Goal: Find specific page/section: Find specific page/section

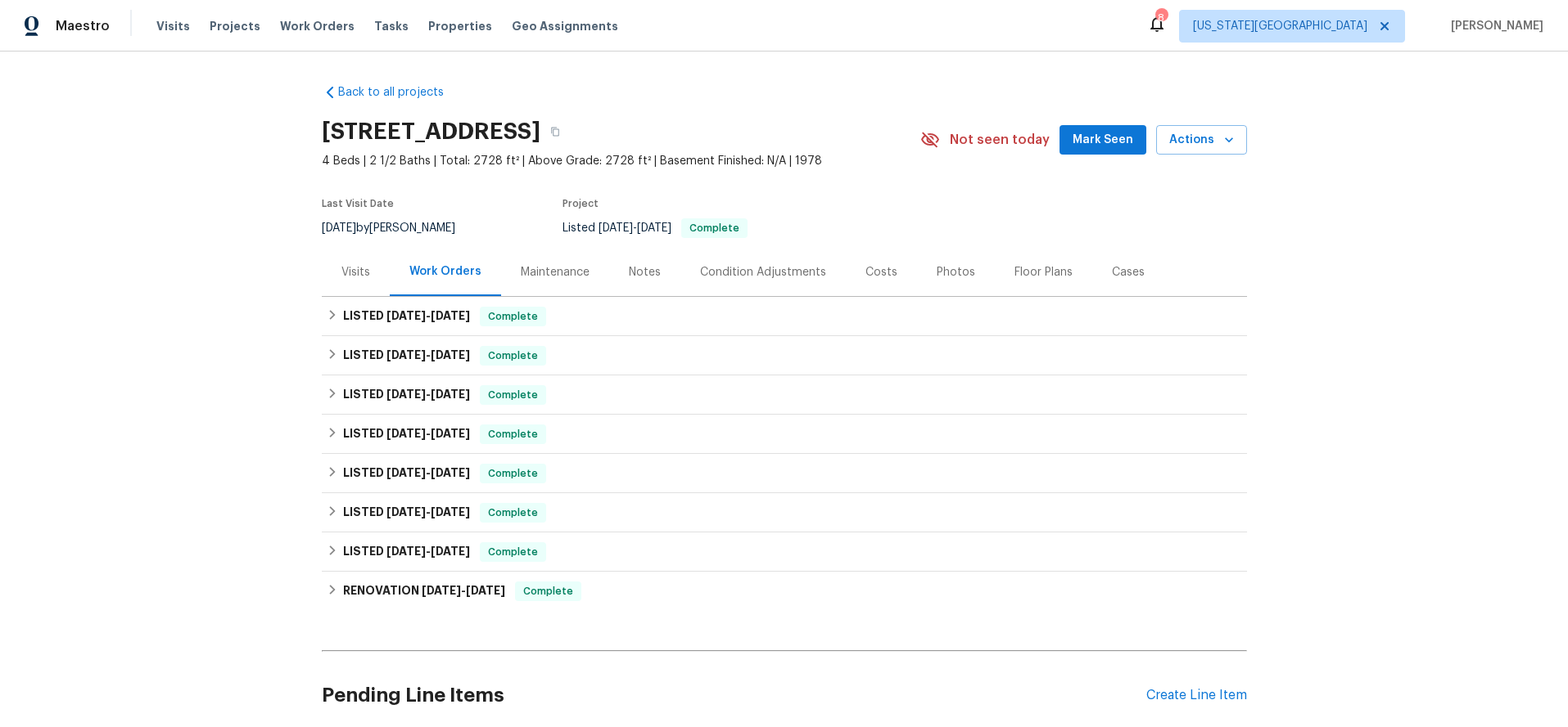
scroll to position [134, 0]
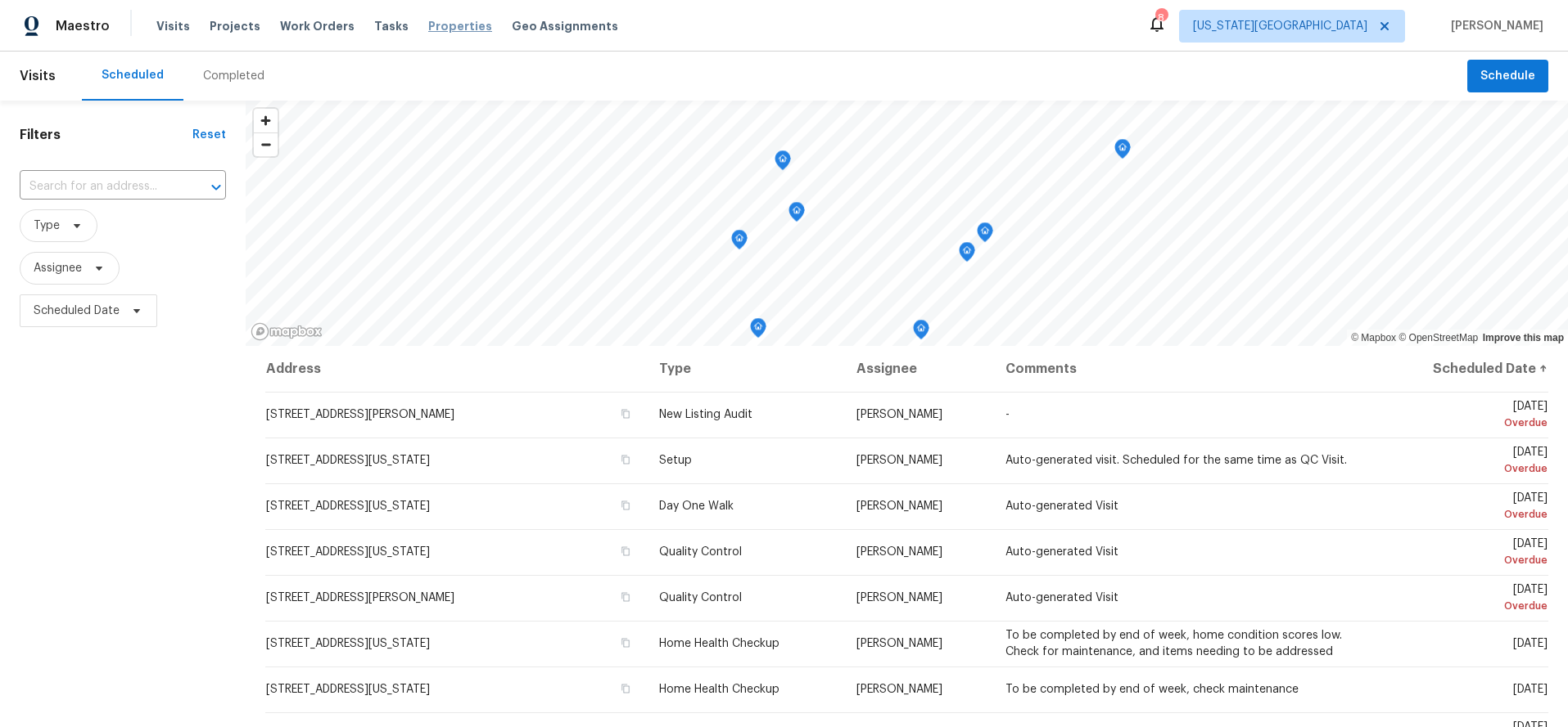
click at [433, 26] on span "Properties" at bounding box center [460, 26] width 64 height 17
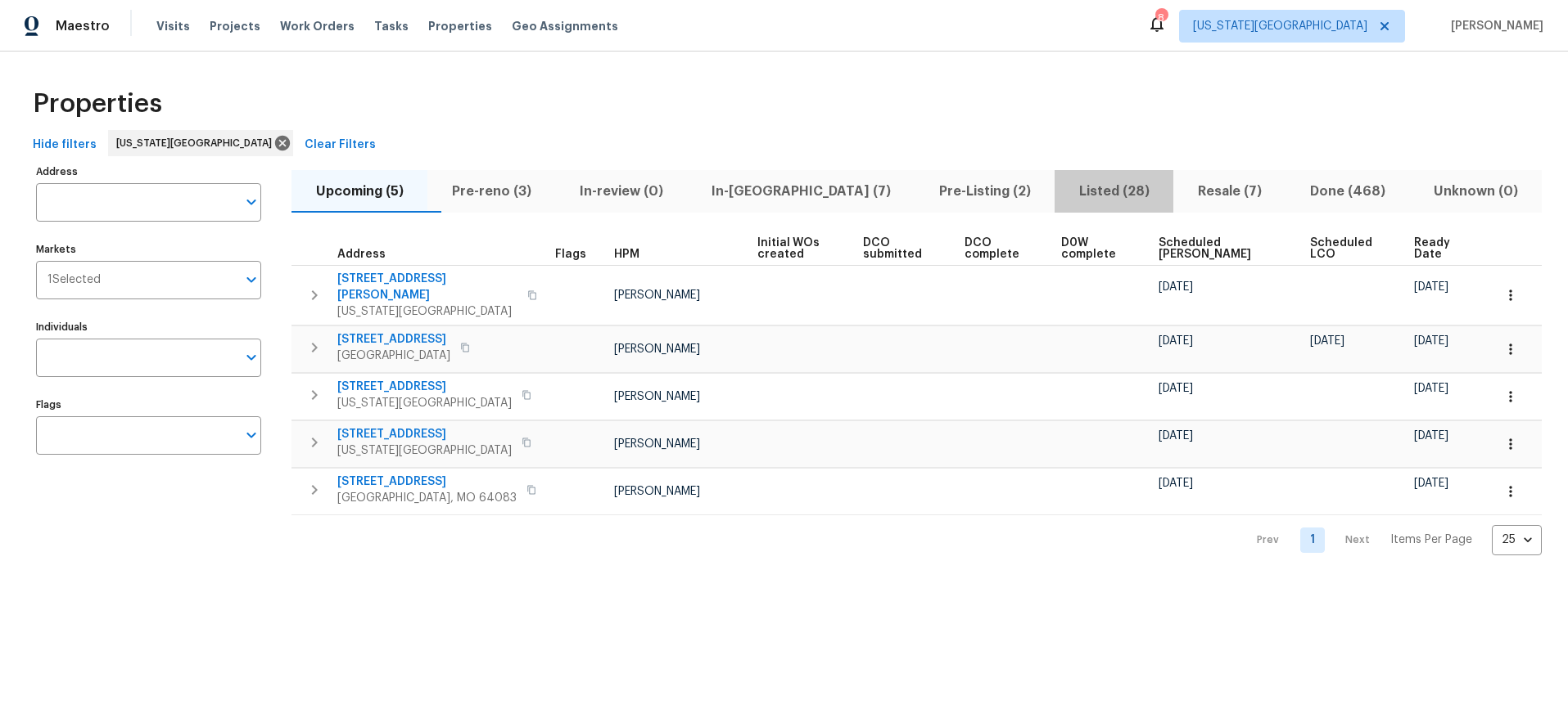
click at [1076, 191] on span "Listed (28)" at bounding box center [1114, 192] width 99 height 23
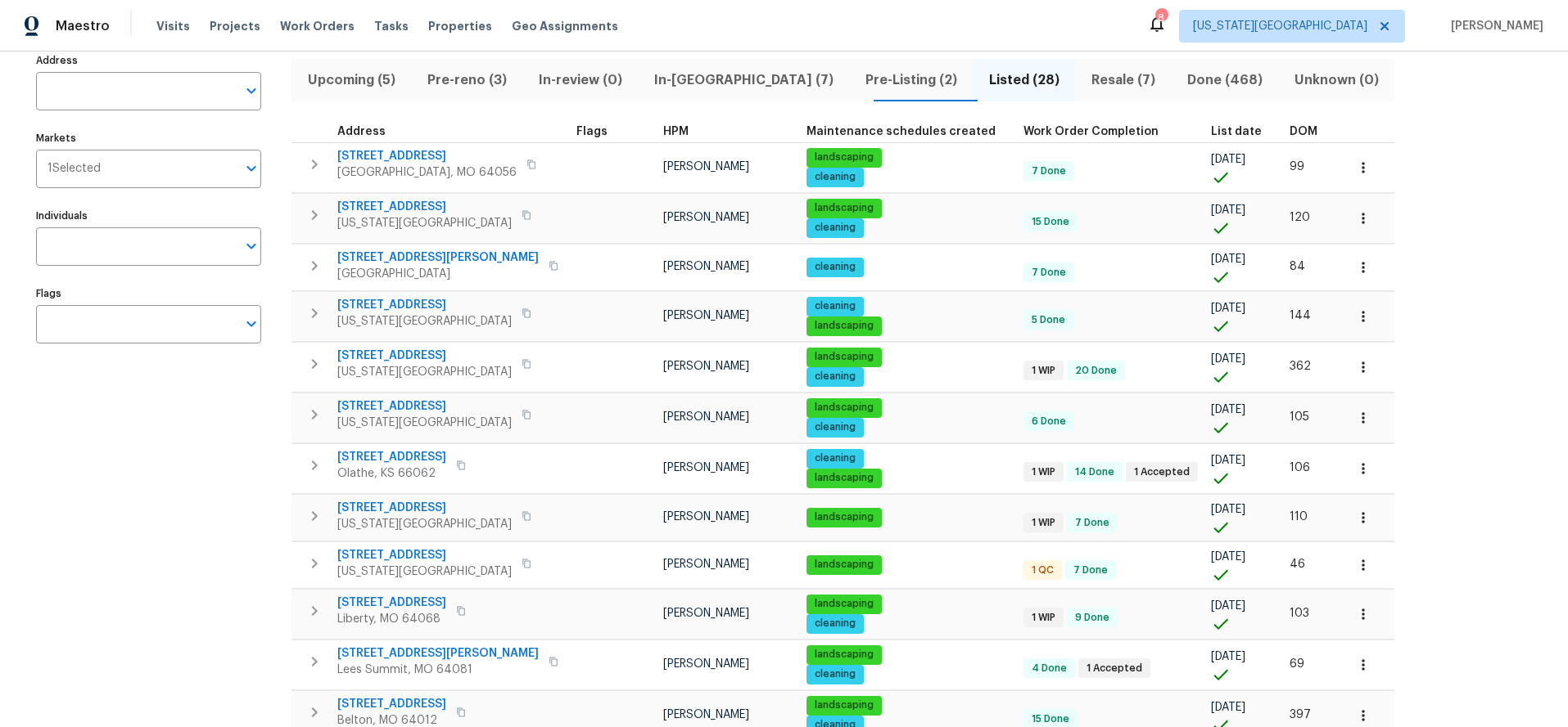
scroll to position [170, 0]
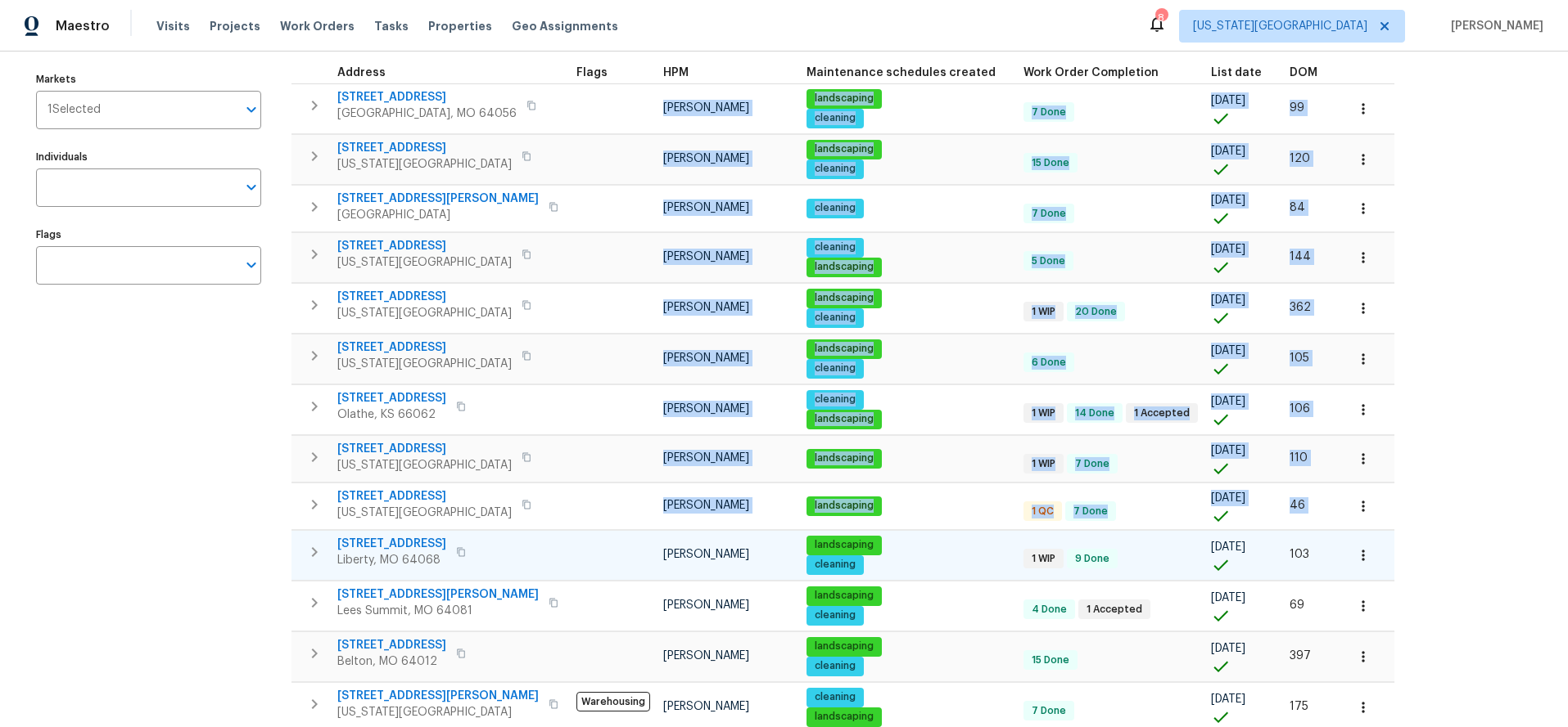
drag, startPoint x: 525, startPoint y: 96, endPoint x: 539, endPoint y: 569, distance: 473.2
click at [539, 569] on tbody "[STREET_ADDRESS] [PERSON_NAME] landscaping cleaning 7 Done [DATE] 99 [STREET_AD…" at bounding box center [842, 708] width 1103 height 1251
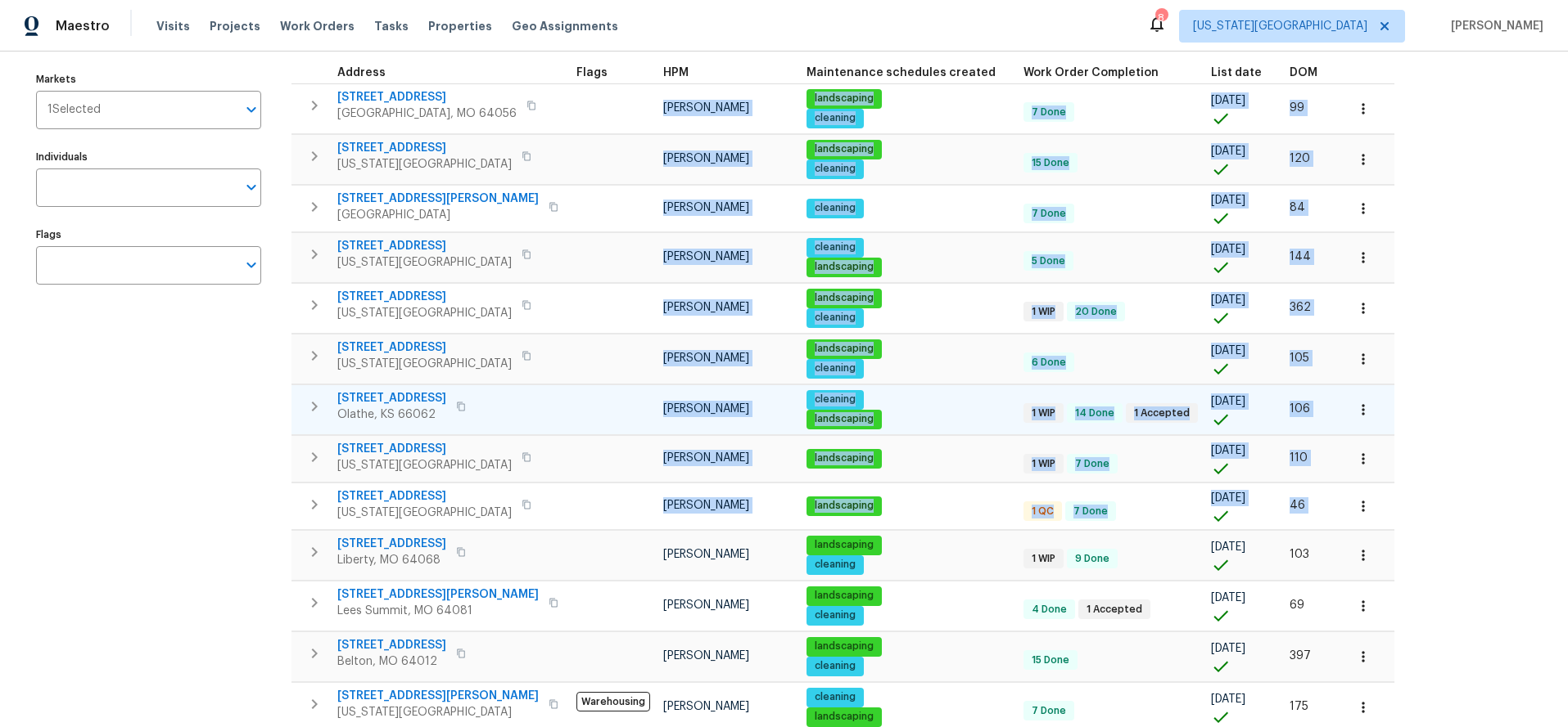
click at [570, 428] on td at bounding box center [613, 409] width 87 height 50
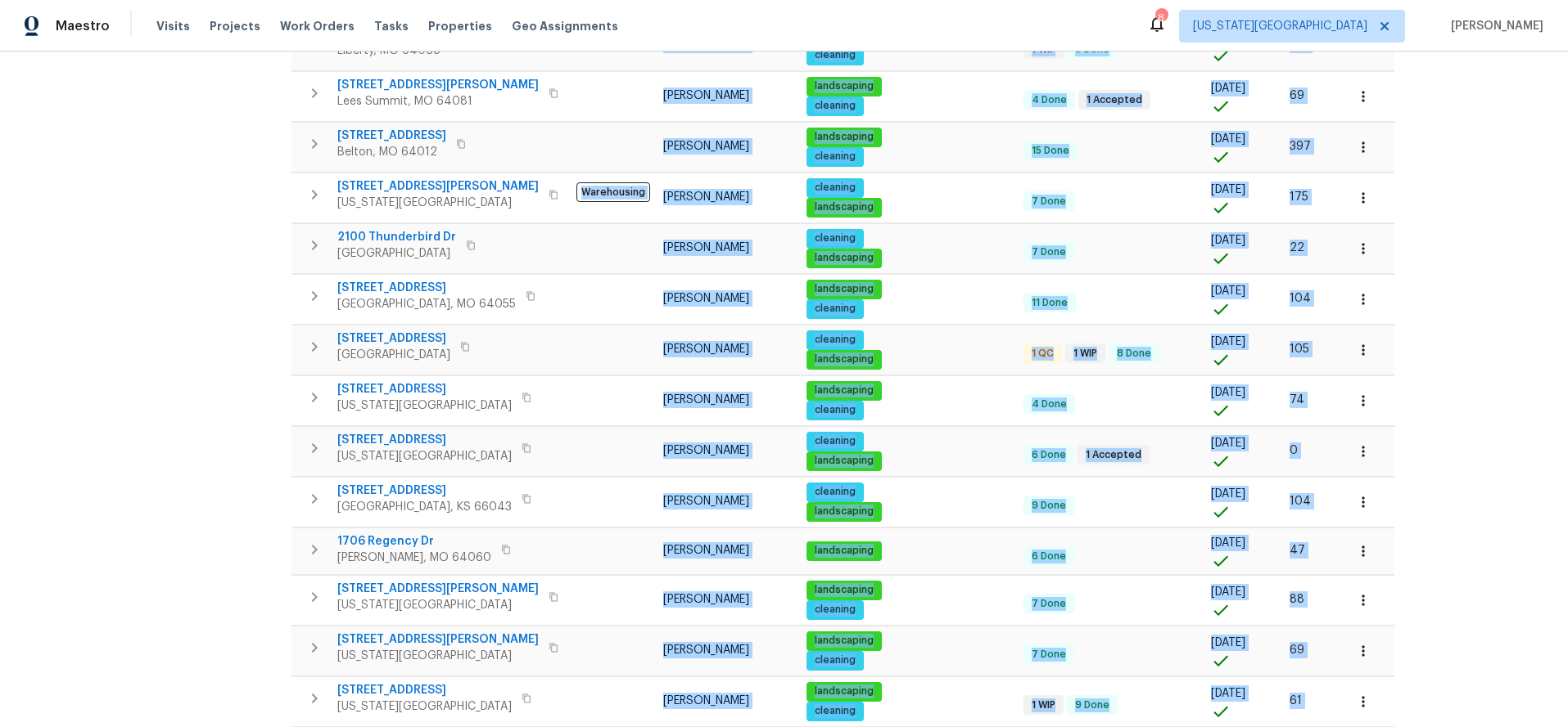
scroll to position [844, 0]
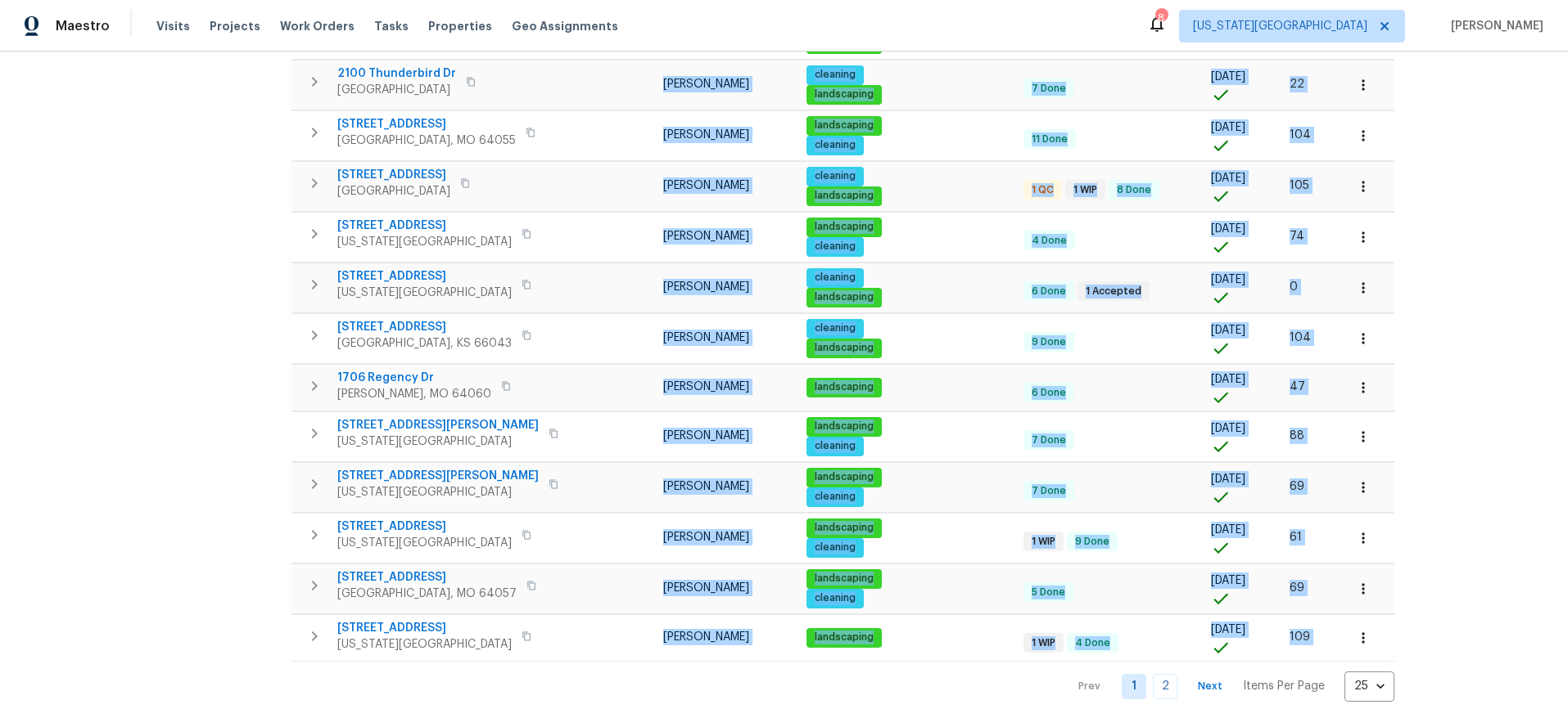
drag, startPoint x: 556, startPoint y: 270, endPoint x: 563, endPoint y: 678, distance: 408.1
click at [563, 678] on div "Upcoming (5) Pre-reno (3) In-review (0) In-[GEOGRAPHIC_DATA] (7) Pre-Listing (2…" at bounding box center [842, 10] width 1103 height 1385
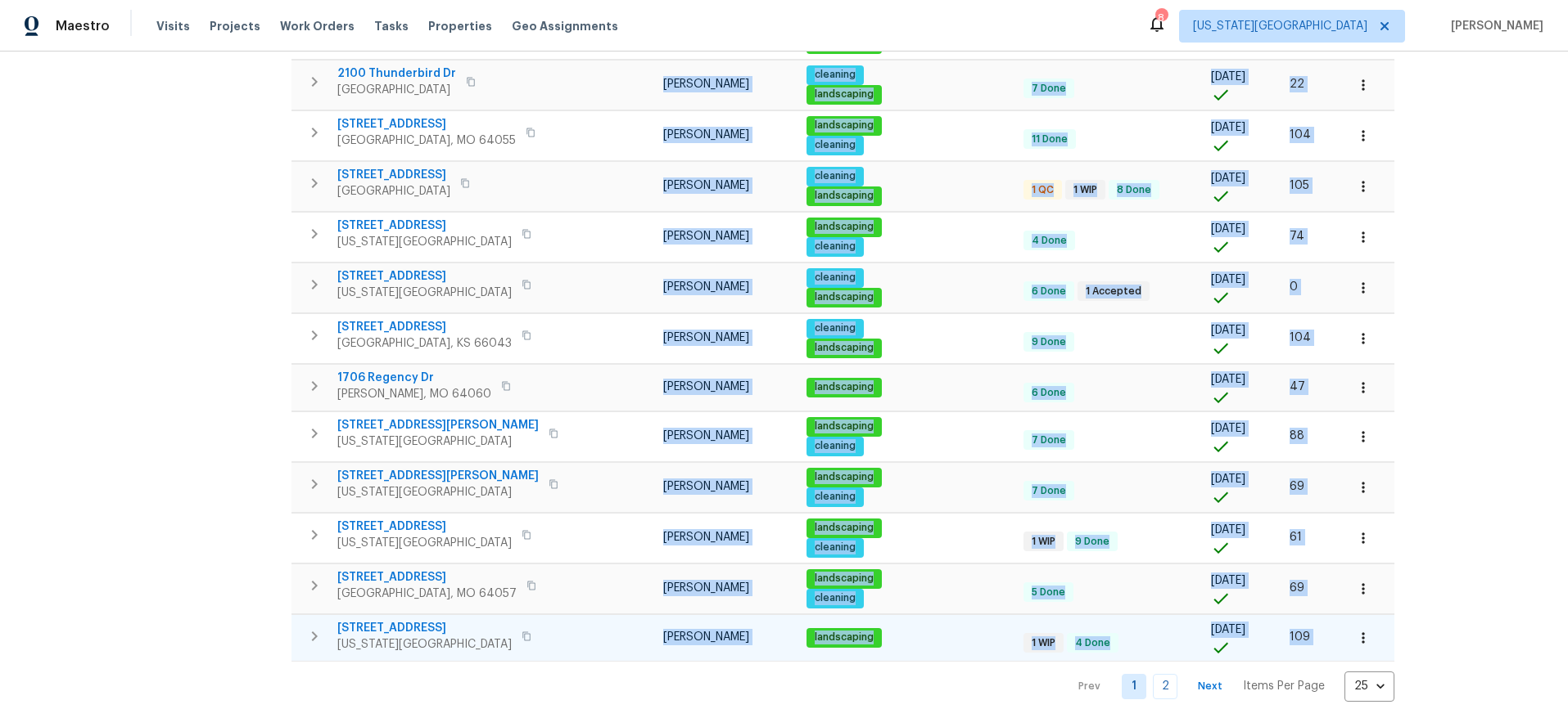
copy div "[PERSON_NAME] landscaping cleaning 7 Done [DATE] 99 [STREET_ADDRESS][US_STATE] …"
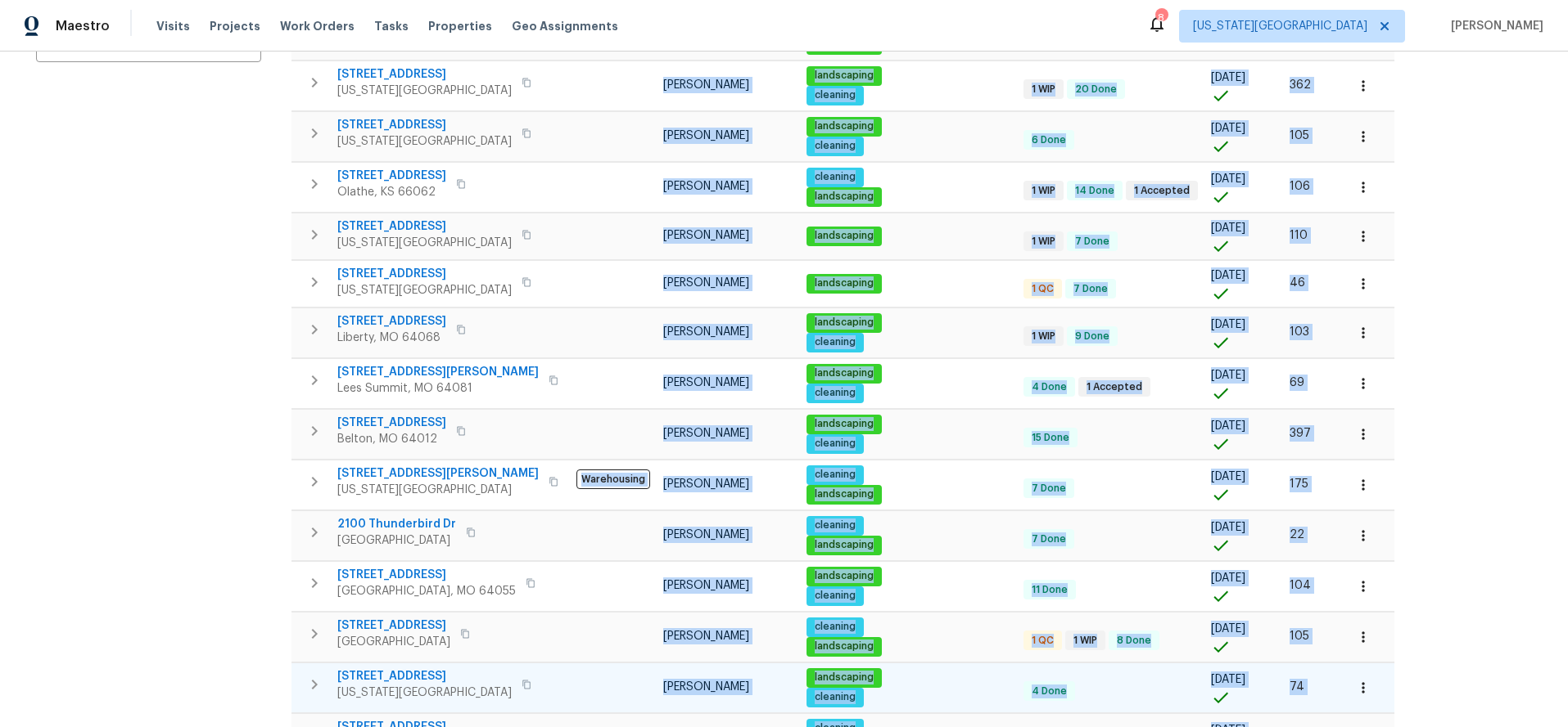
scroll to position [0, 0]
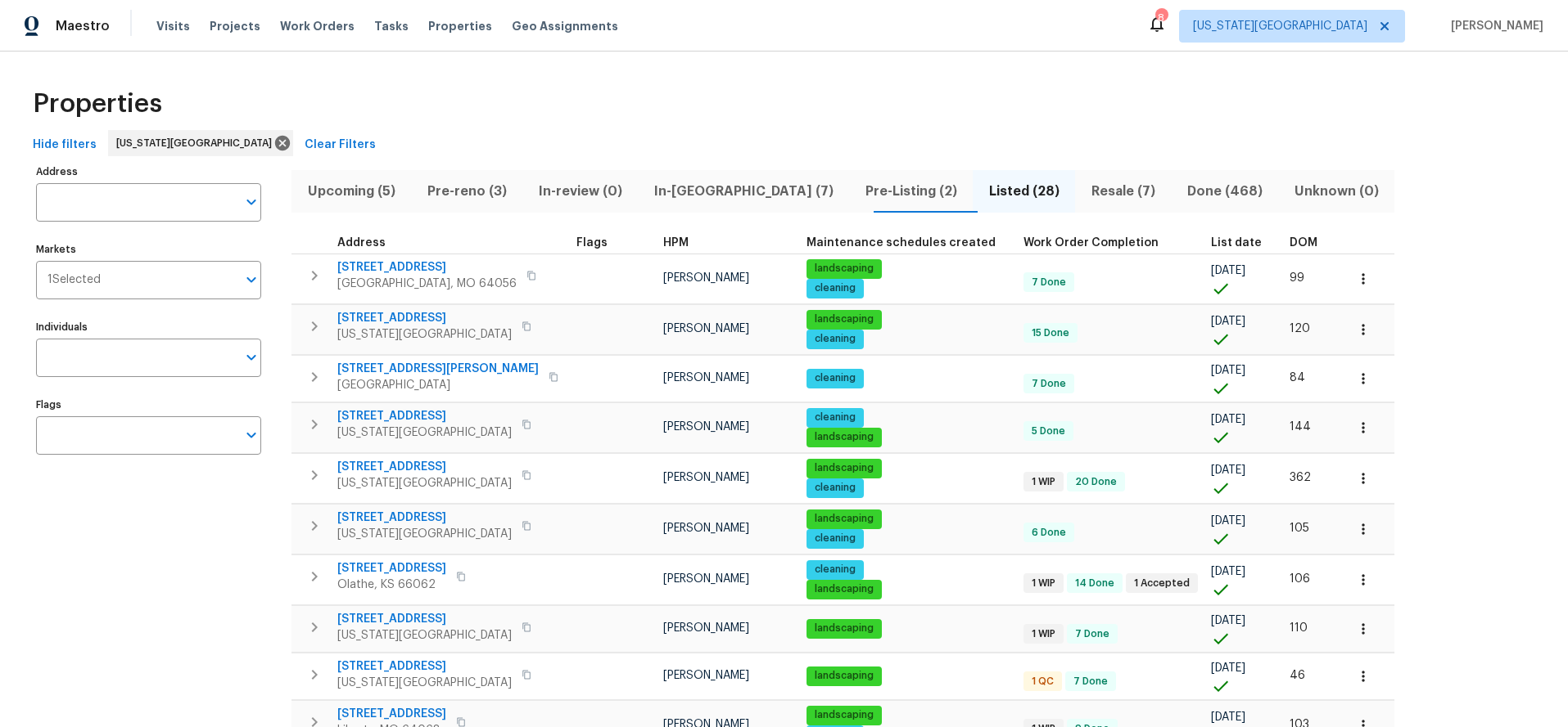
click at [410, 243] on div "Address" at bounding box center [431, 242] width 265 height 11
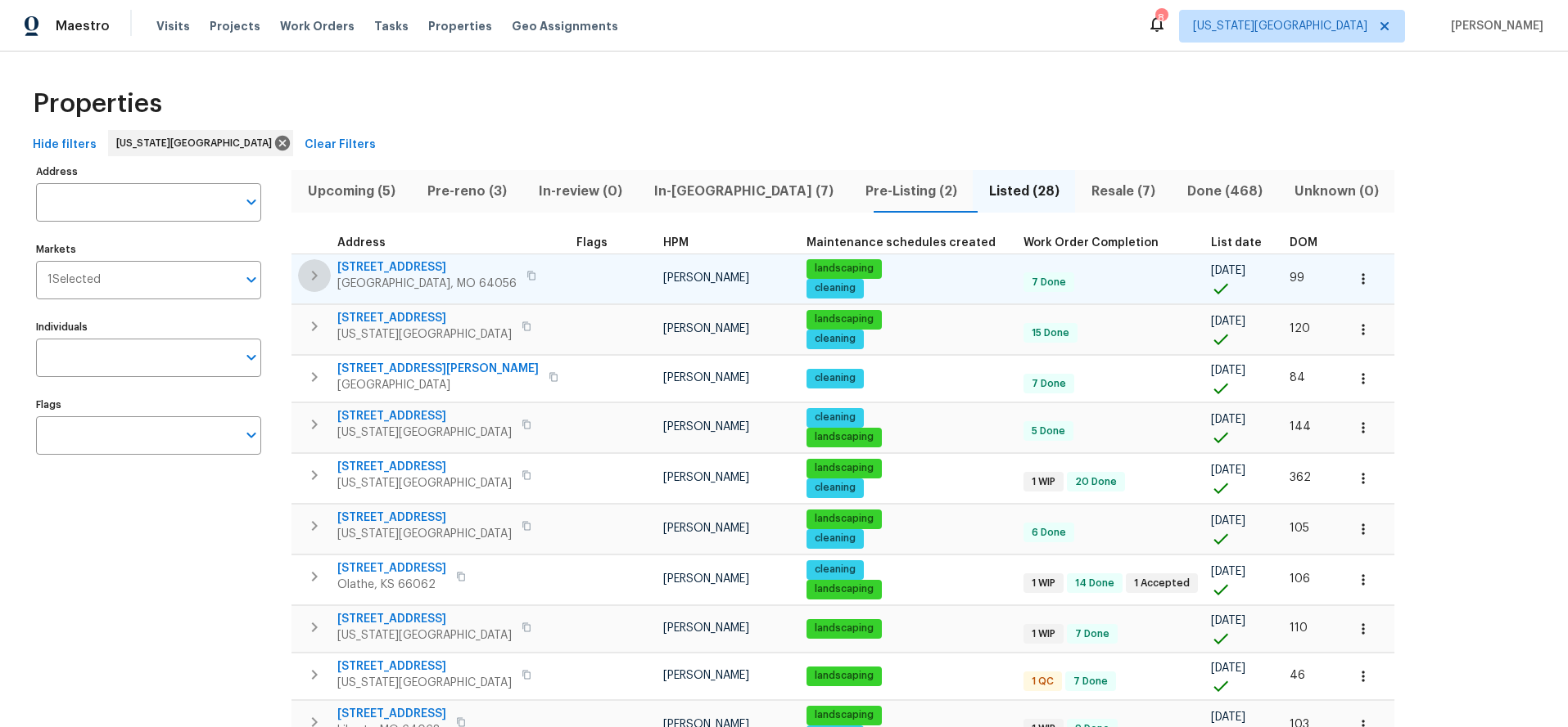
click at [315, 264] on button "button" at bounding box center [314, 275] width 33 height 33
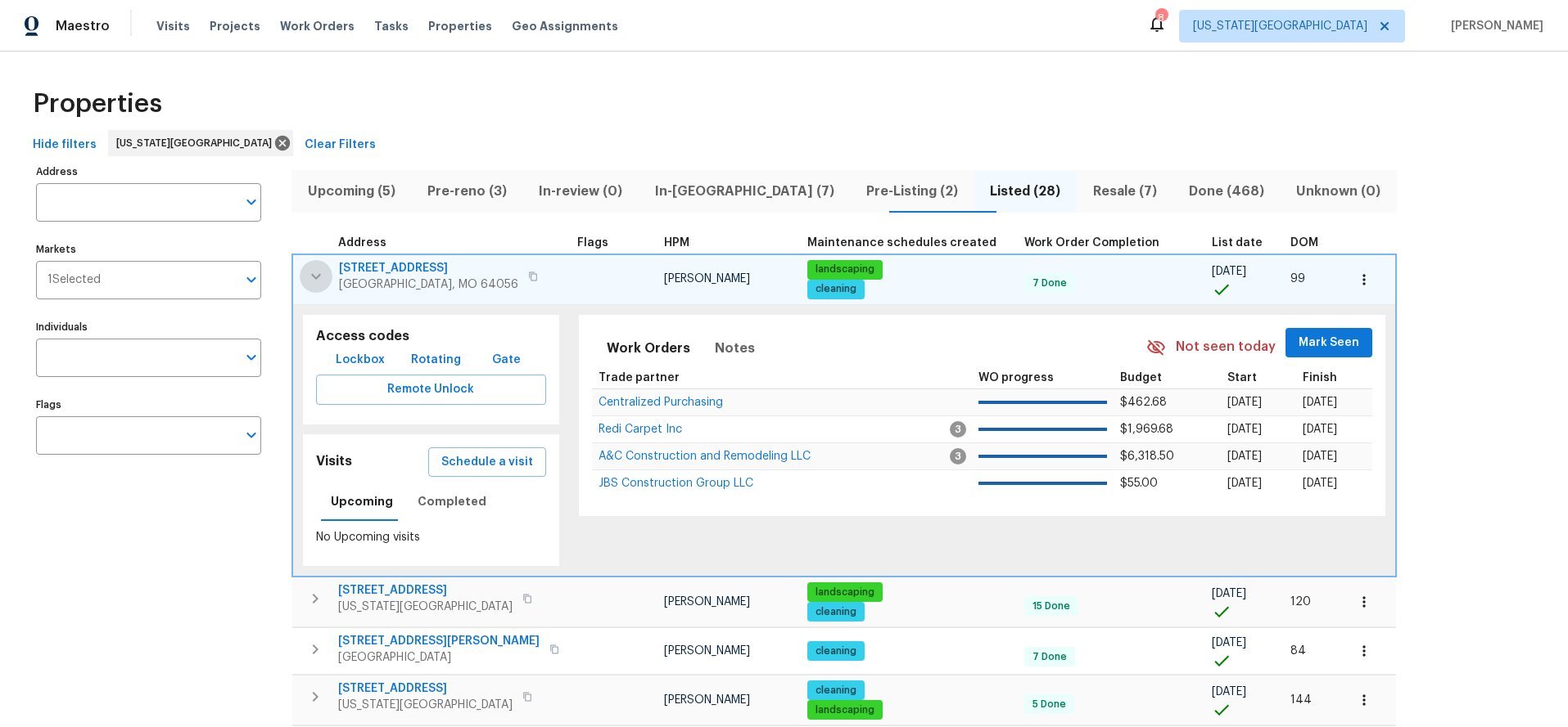
click at [315, 264] on button "button" at bounding box center [316, 276] width 33 height 33
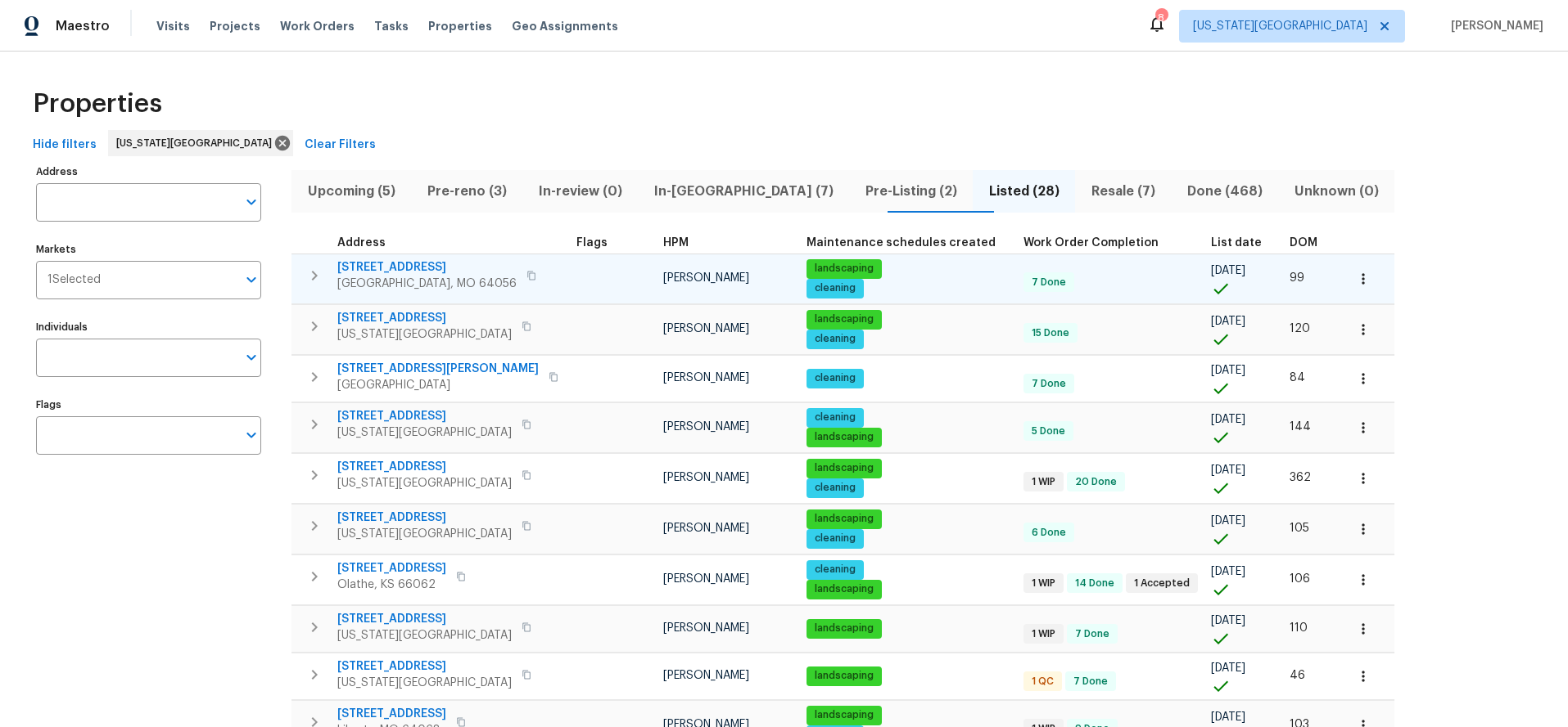
click at [315, 264] on button "button" at bounding box center [314, 275] width 33 height 33
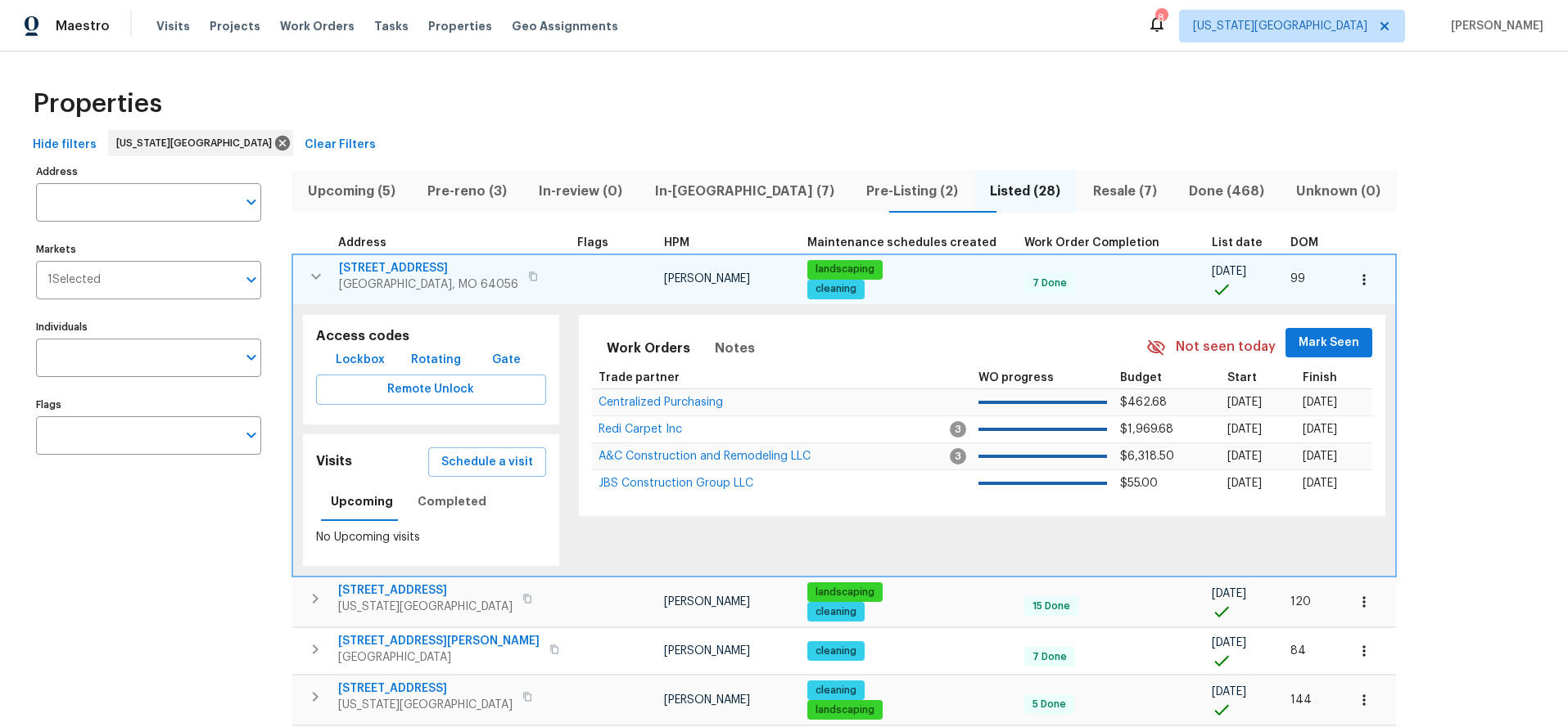
click at [315, 264] on button "button" at bounding box center [316, 276] width 33 height 33
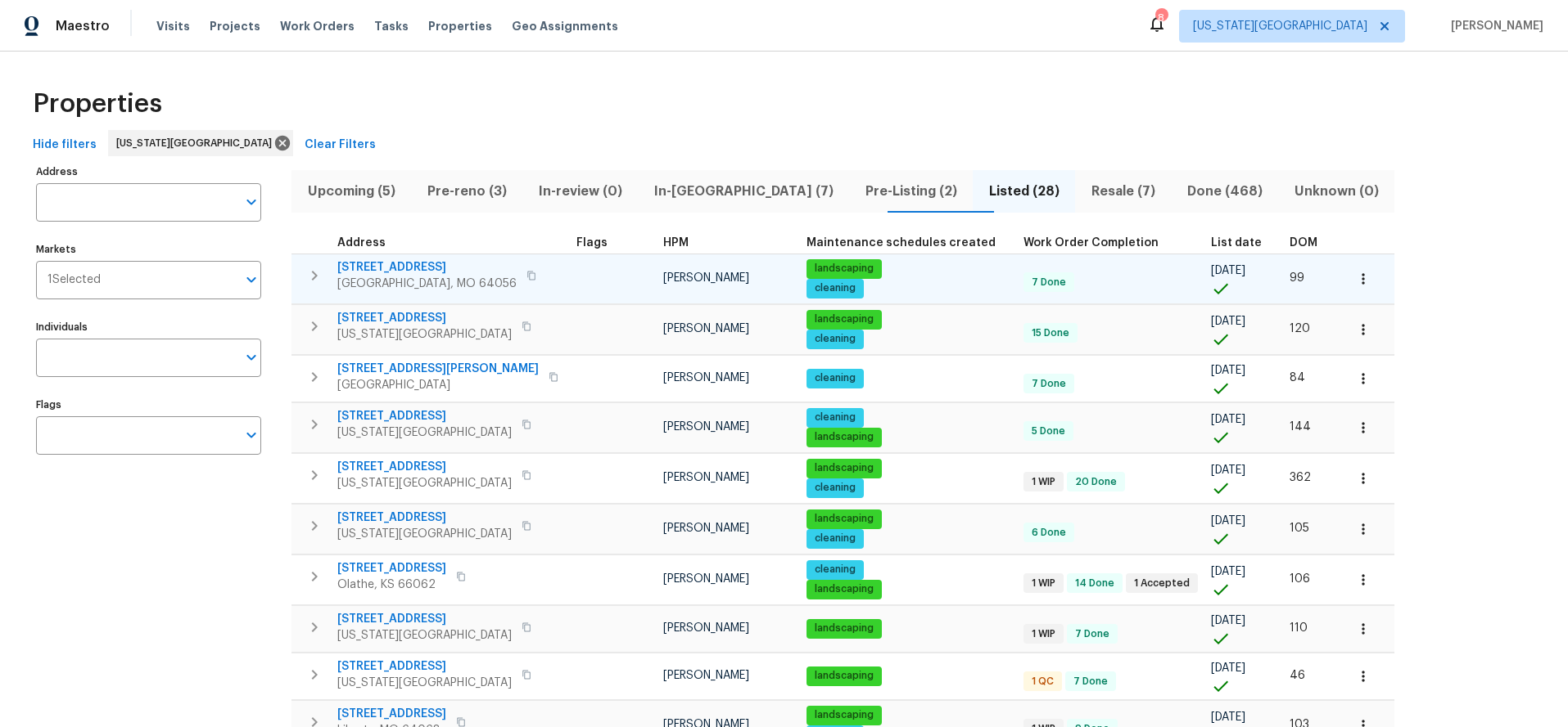
drag, startPoint x: 330, startPoint y: 257, endPoint x: 366, endPoint y: 258, distance: 36.0
click at [366, 258] on td "[STREET_ADDRESS]" at bounding box center [430, 276] width 279 height 42
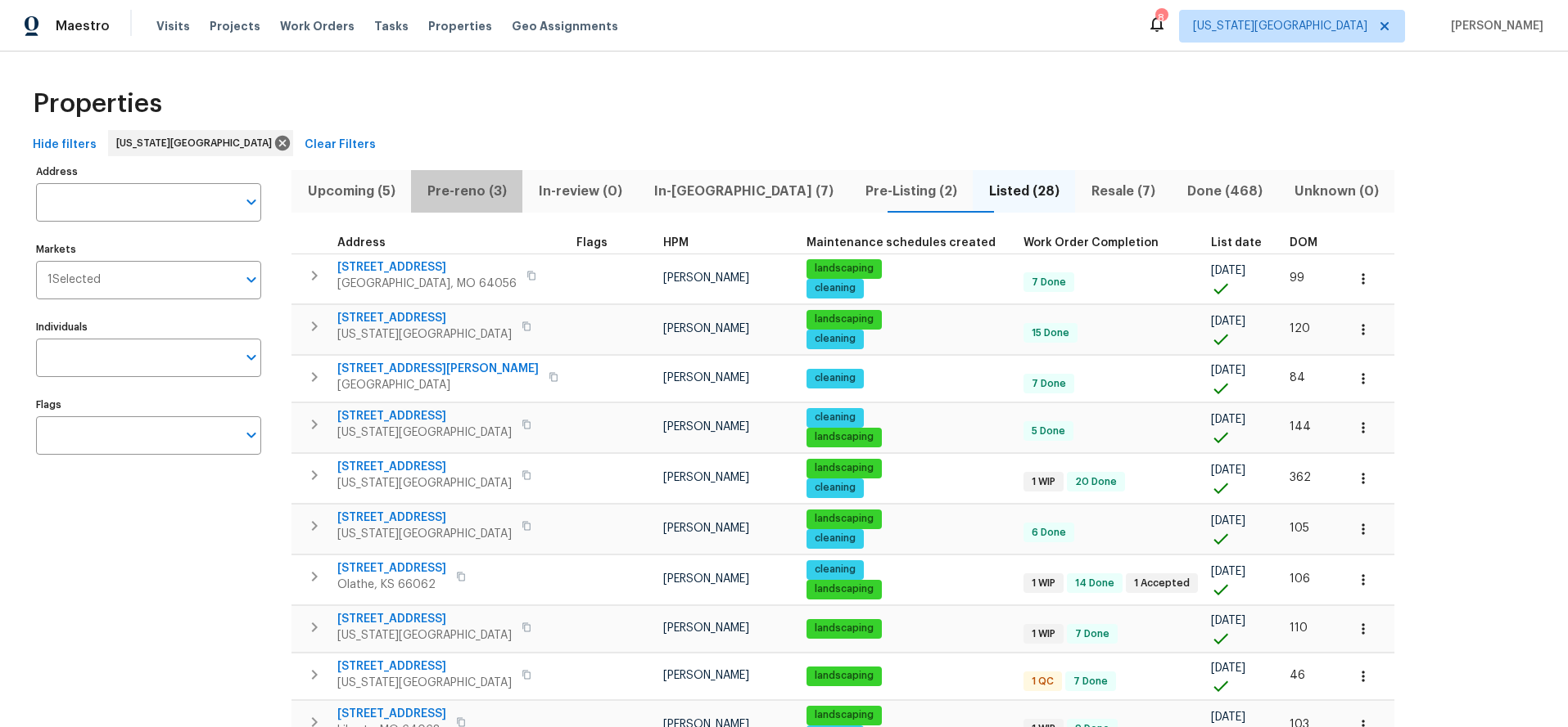
click at [486, 212] on button "Pre-reno (3)" at bounding box center [466, 191] width 111 height 42
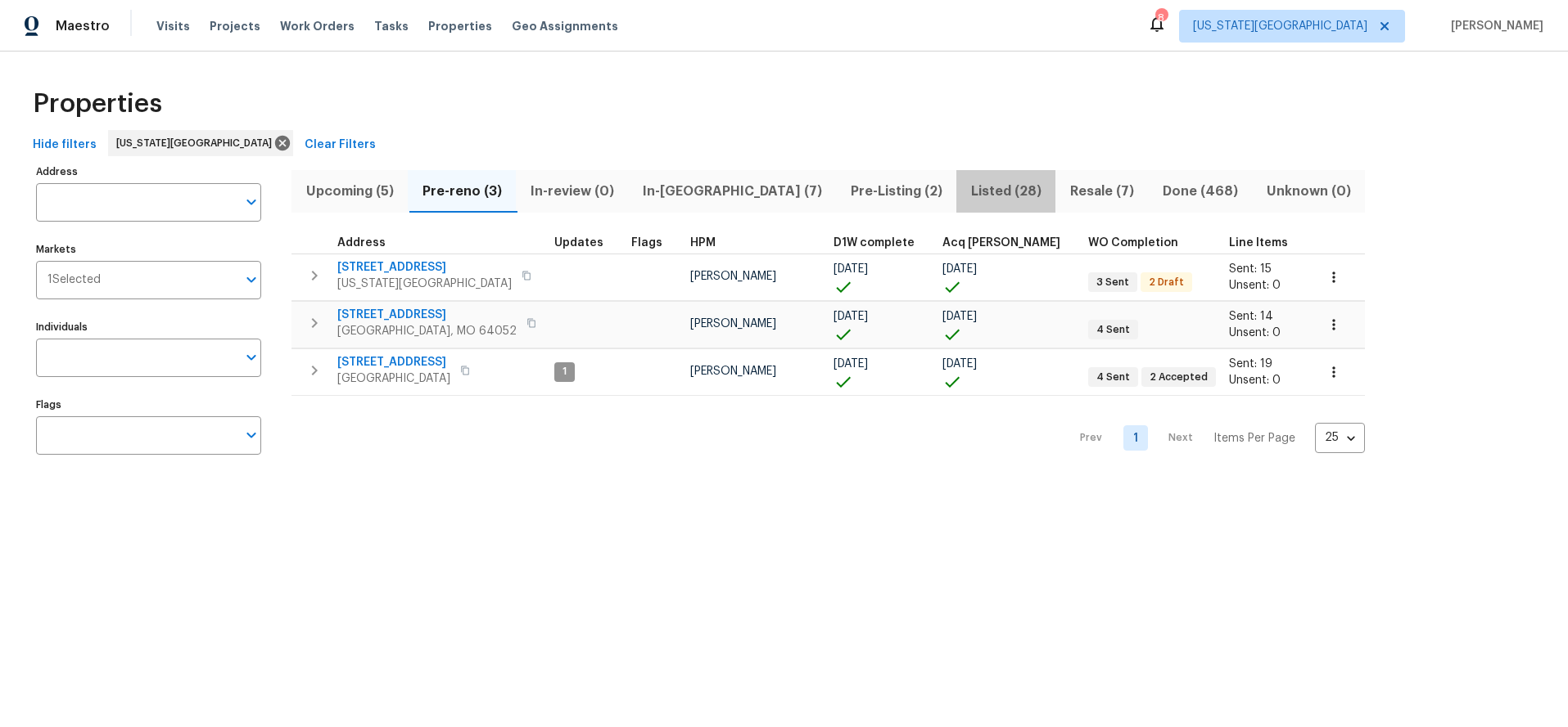
click at [966, 195] on span "Listed (28)" at bounding box center [1006, 192] width 80 height 23
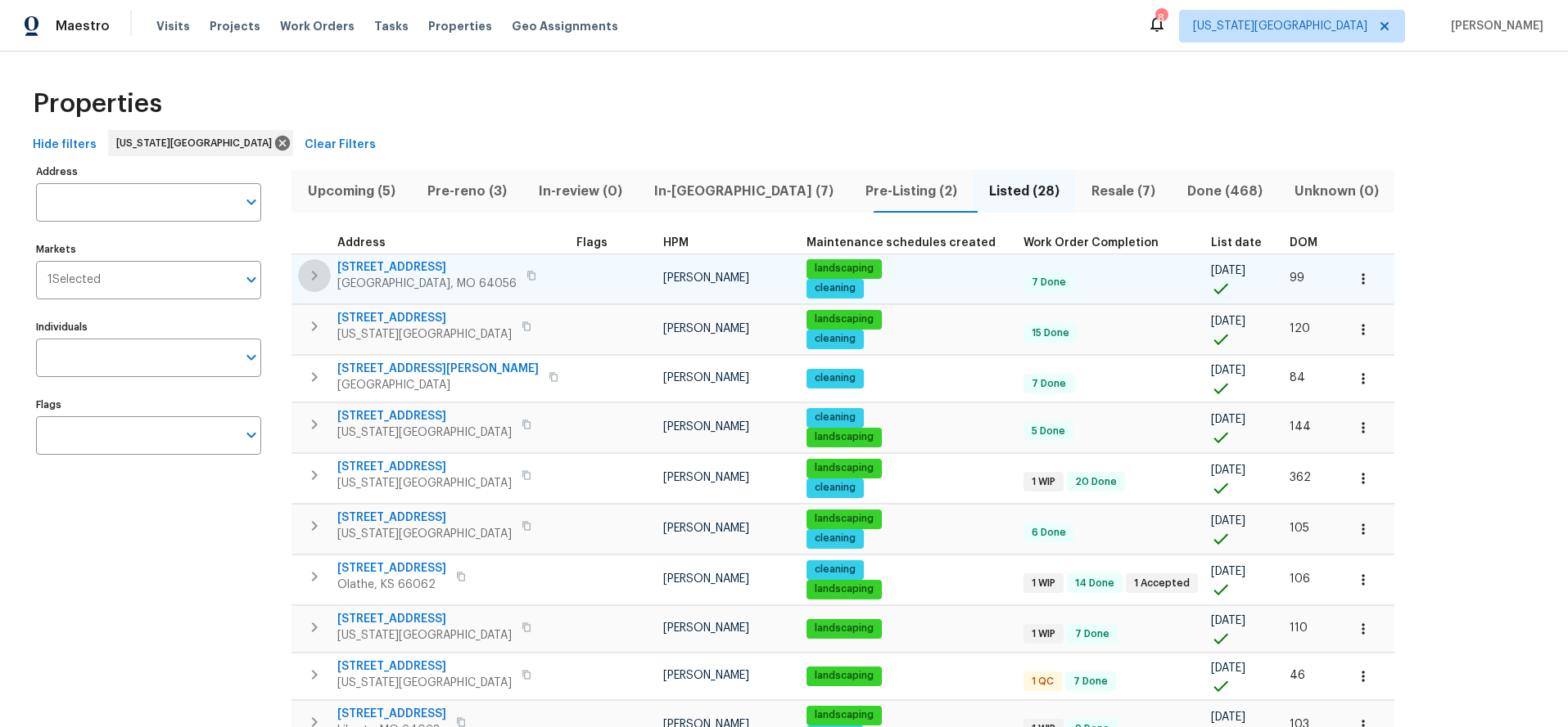
click at [316, 282] on icon "button" at bounding box center [314, 276] width 19 height 19
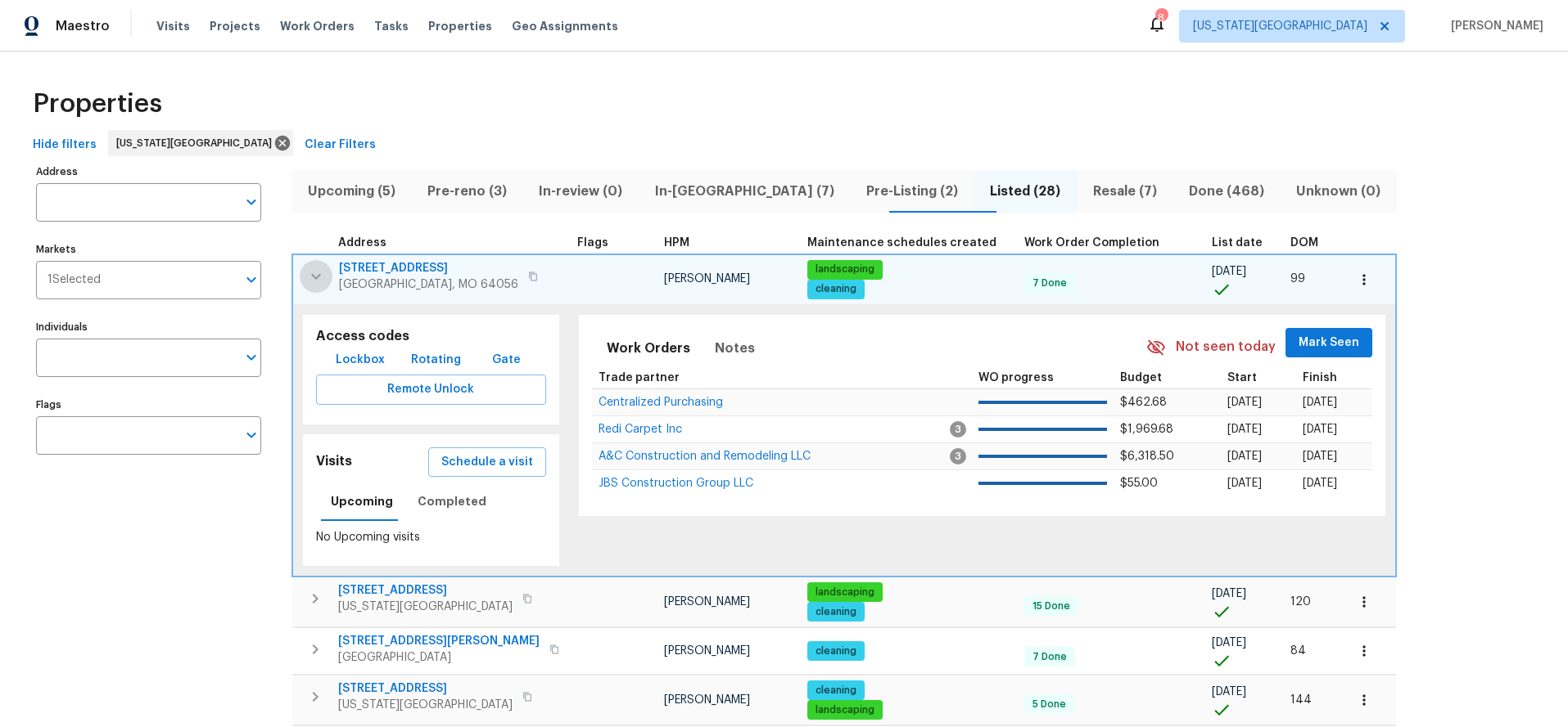
click at [316, 282] on icon "button" at bounding box center [316, 277] width 19 height 19
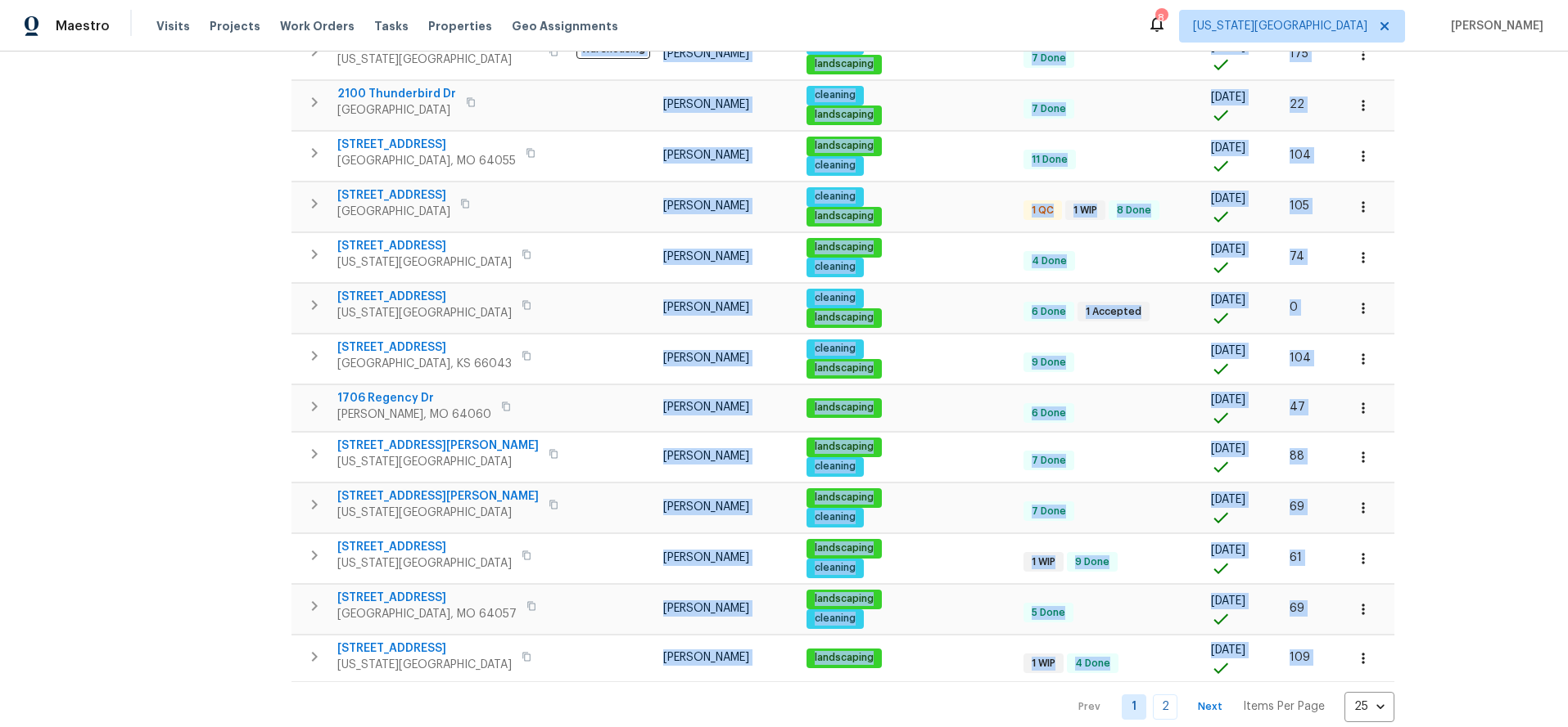
scroll to position [844, 0]
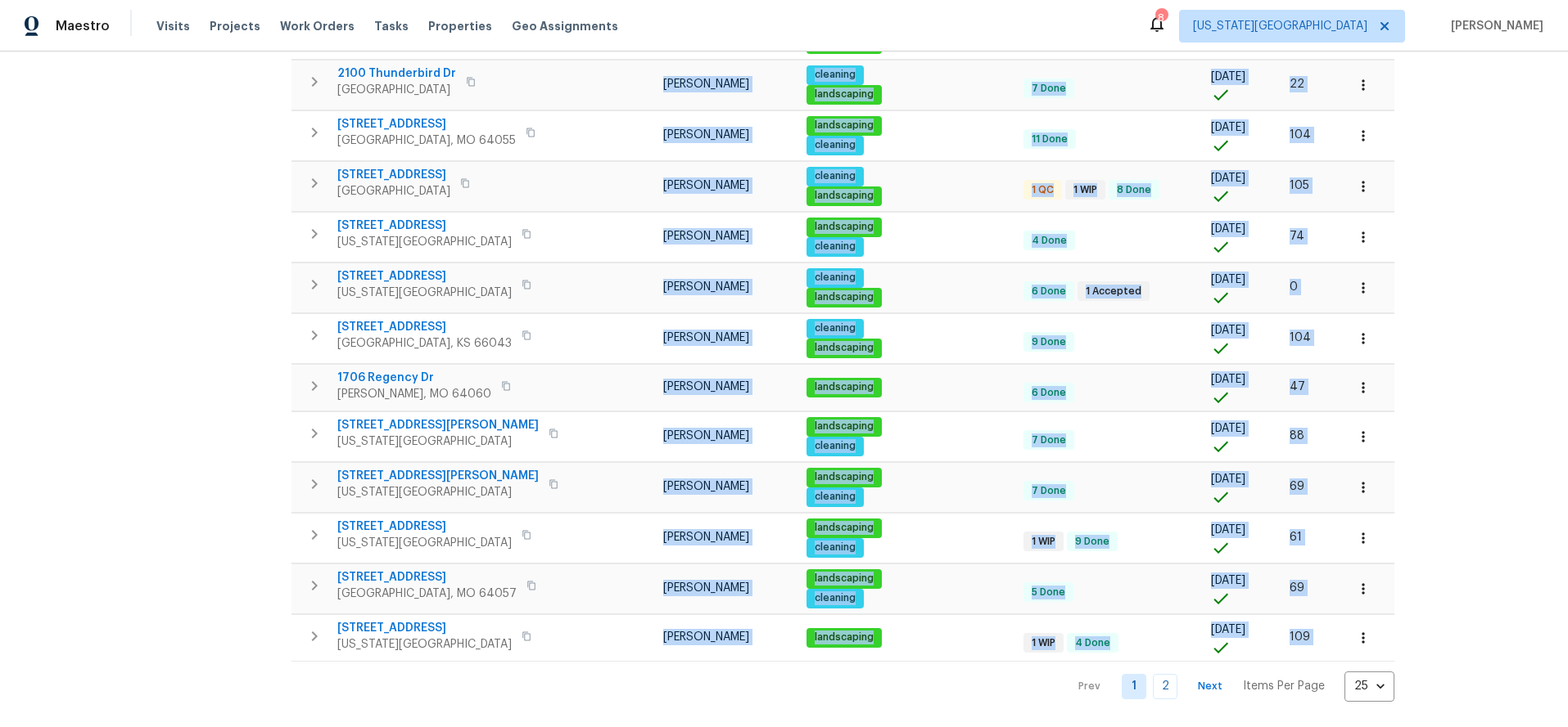
drag, startPoint x: 303, startPoint y: 243, endPoint x: 530, endPoint y: 722, distance: 530.1
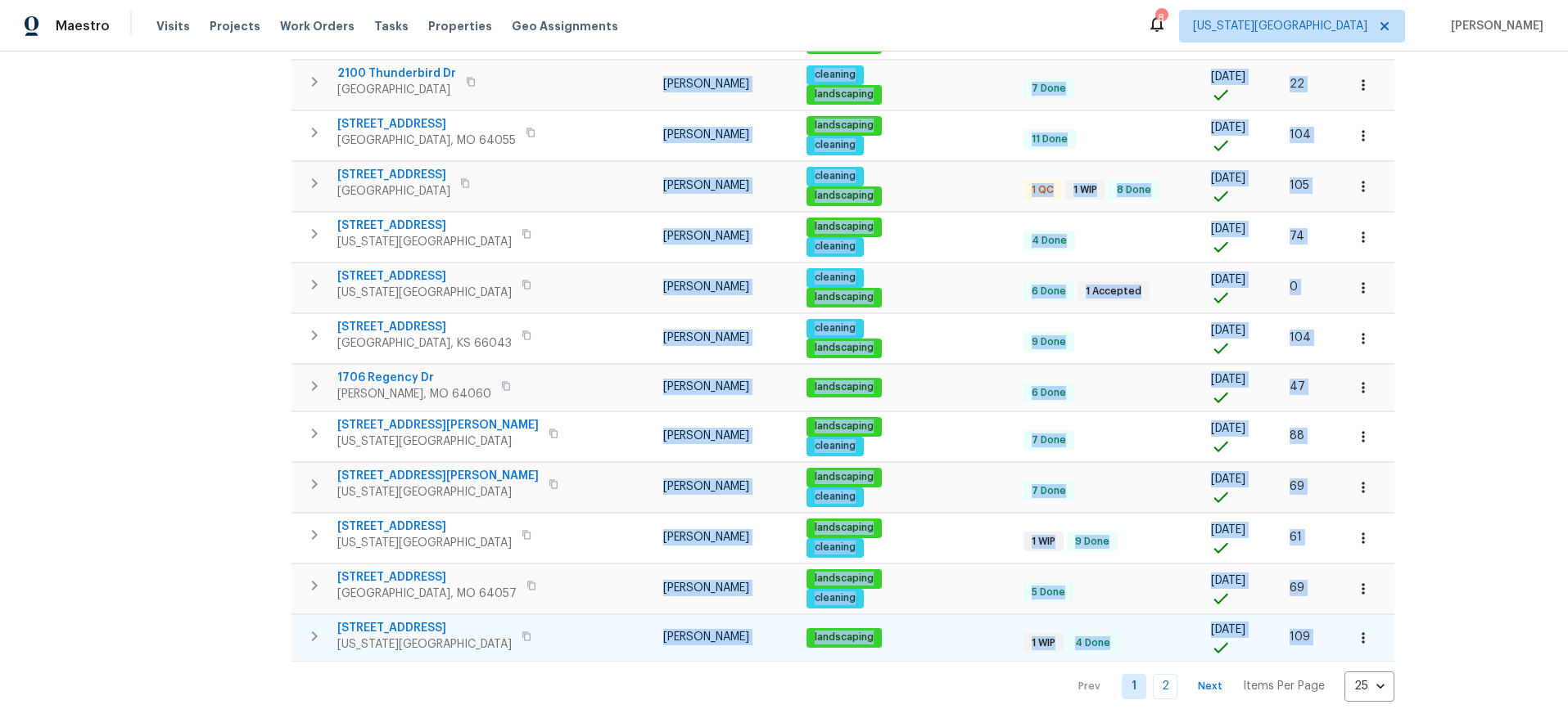
copy div "Address Flags HPM Maintenance schedules created Work Order Completion List date…"
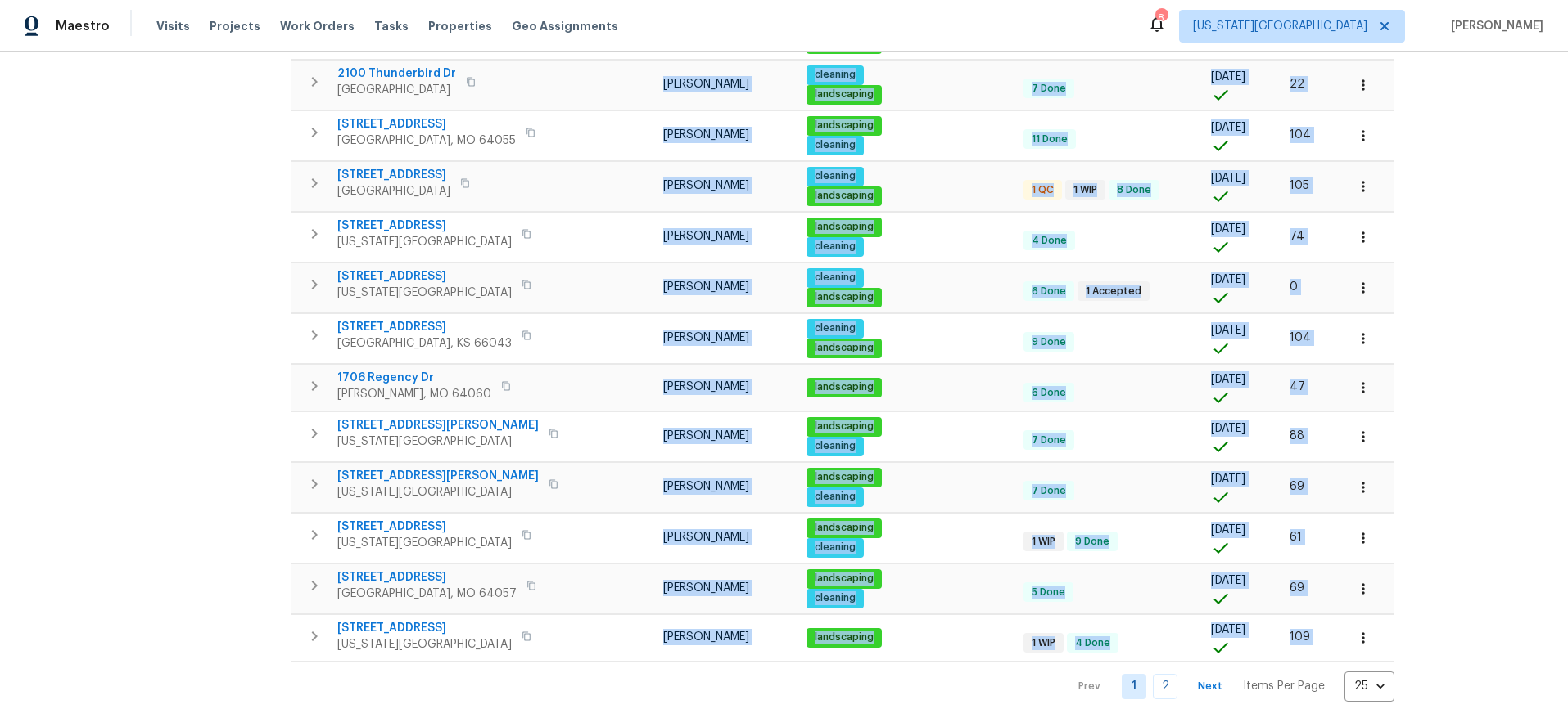
click at [1408, 140] on div "Address Address Markets 1 Selected Markets Individuals Individuals Flags Flags …" at bounding box center [784, 10] width 1515 height 1385
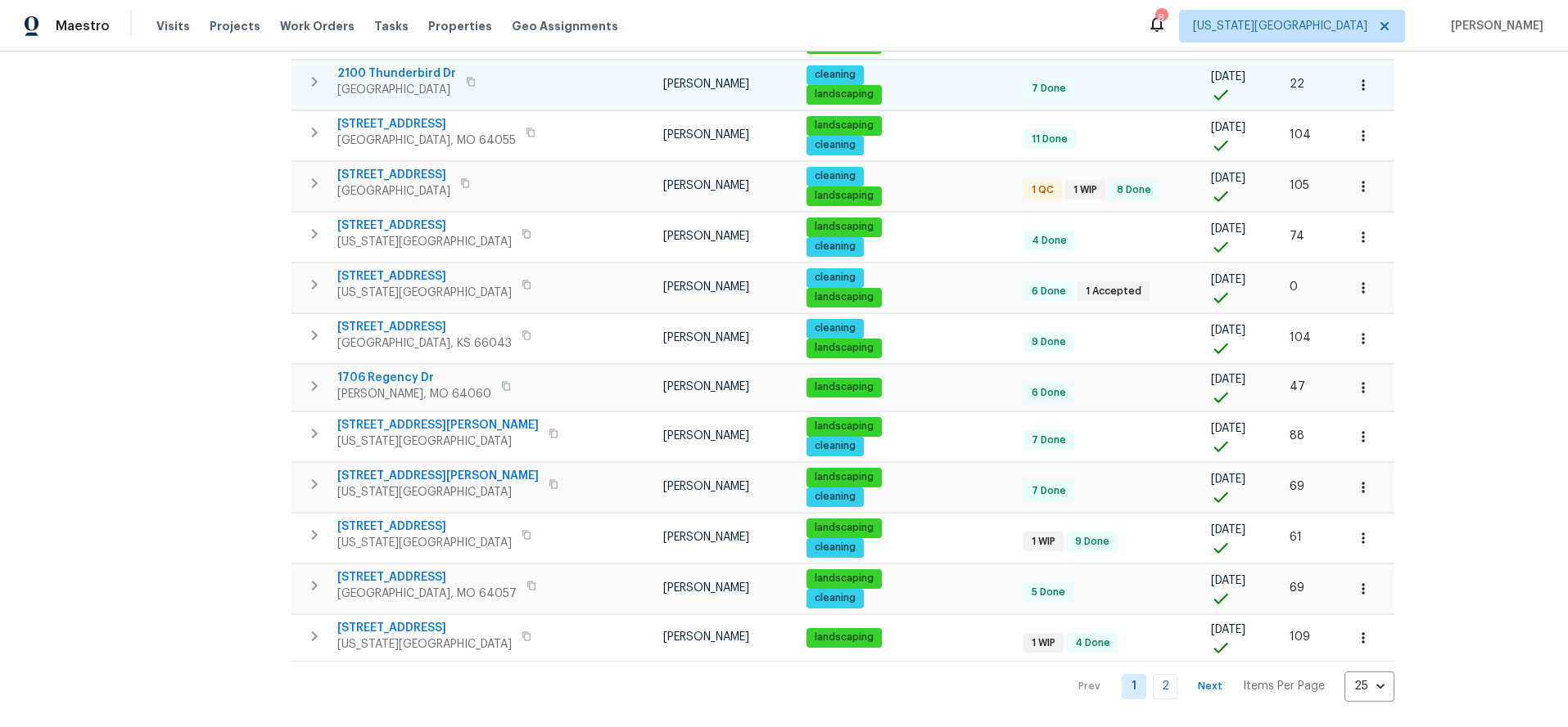
click at [308, 81] on icon "button" at bounding box center [314, 81] width 19 height 19
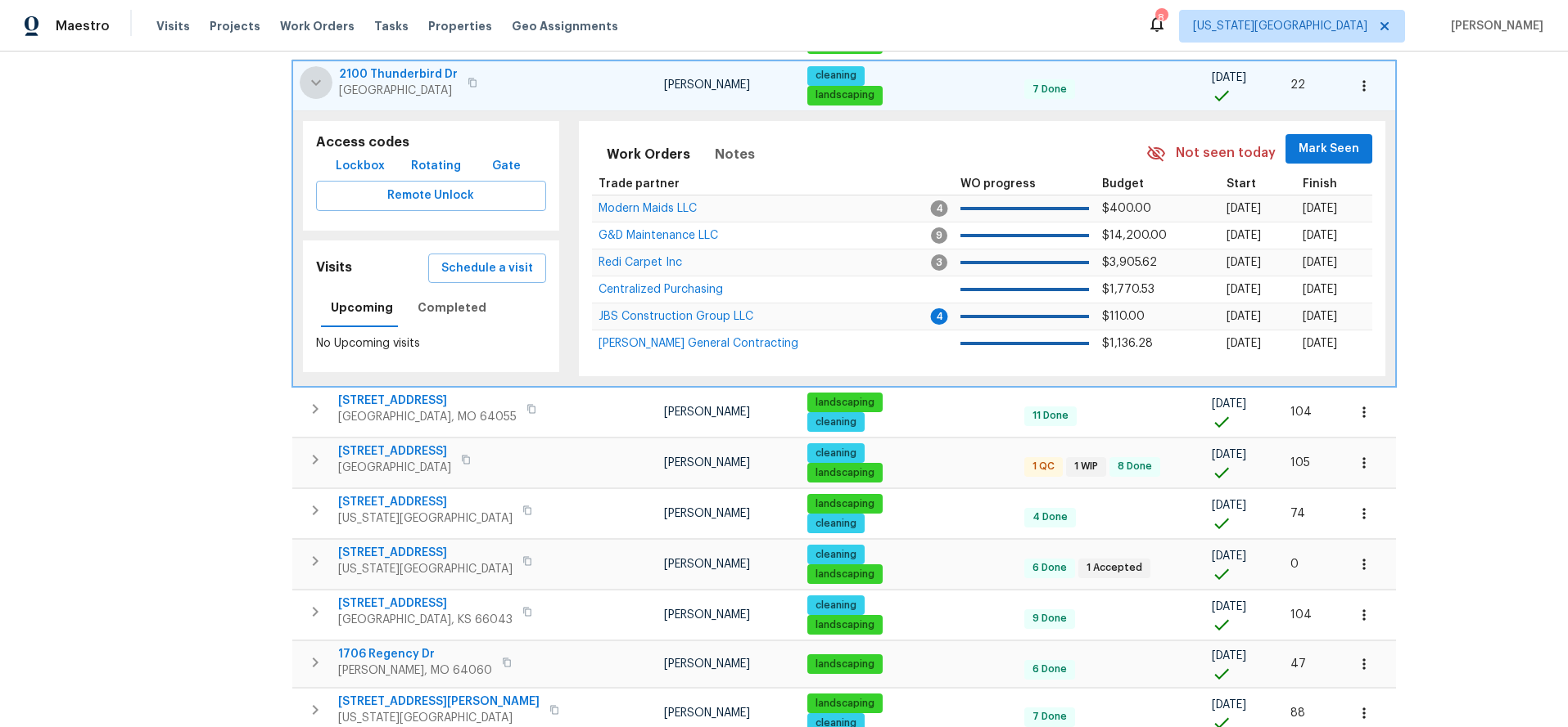
click at [308, 81] on icon "button" at bounding box center [316, 82] width 19 height 19
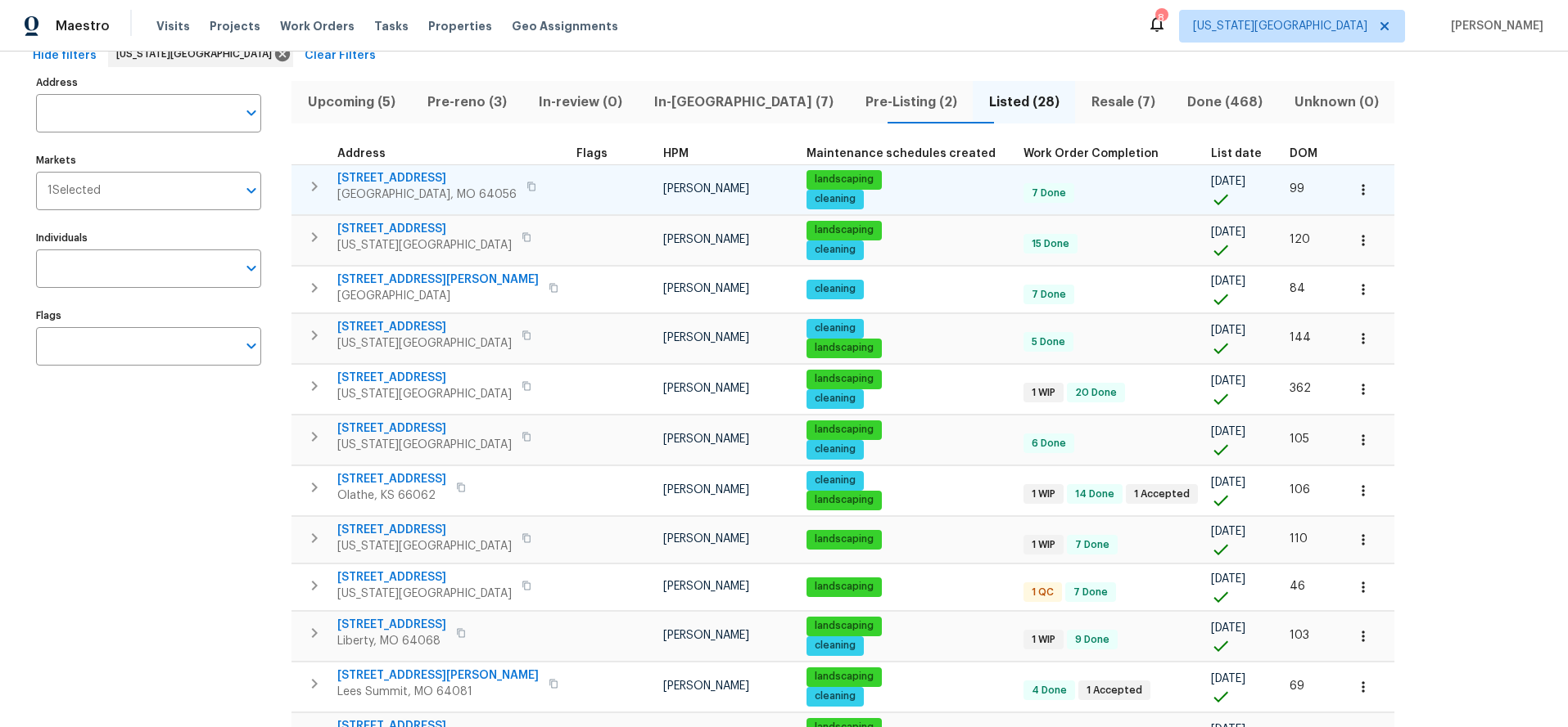
scroll to position [0, 0]
